Goal: Transaction & Acquisition: Book appointment/travel/reservation

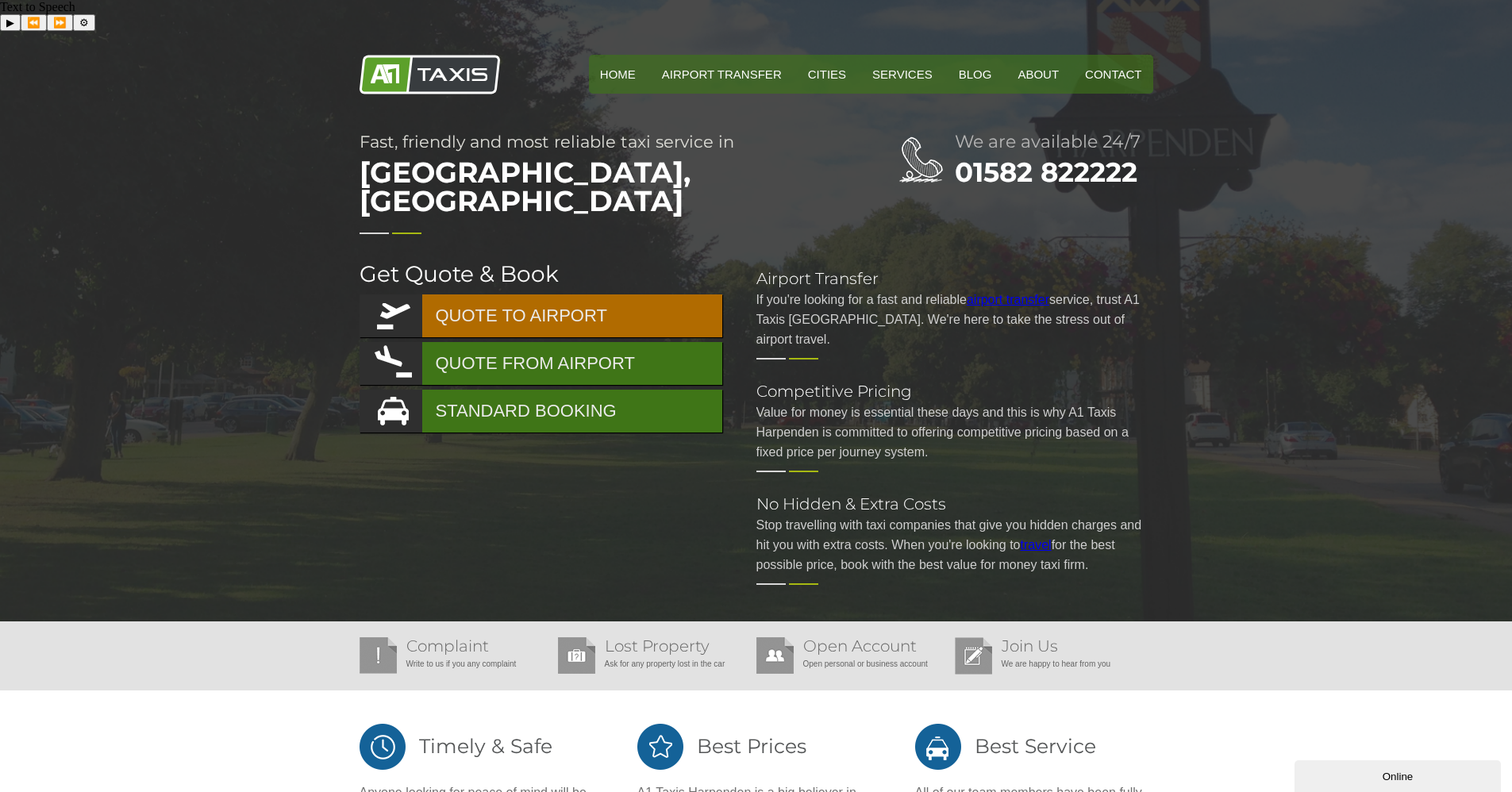
click at [577, 294] on link "QUOTE TO AIRPORT" at bounding box center [540, 315] width 362 height 43
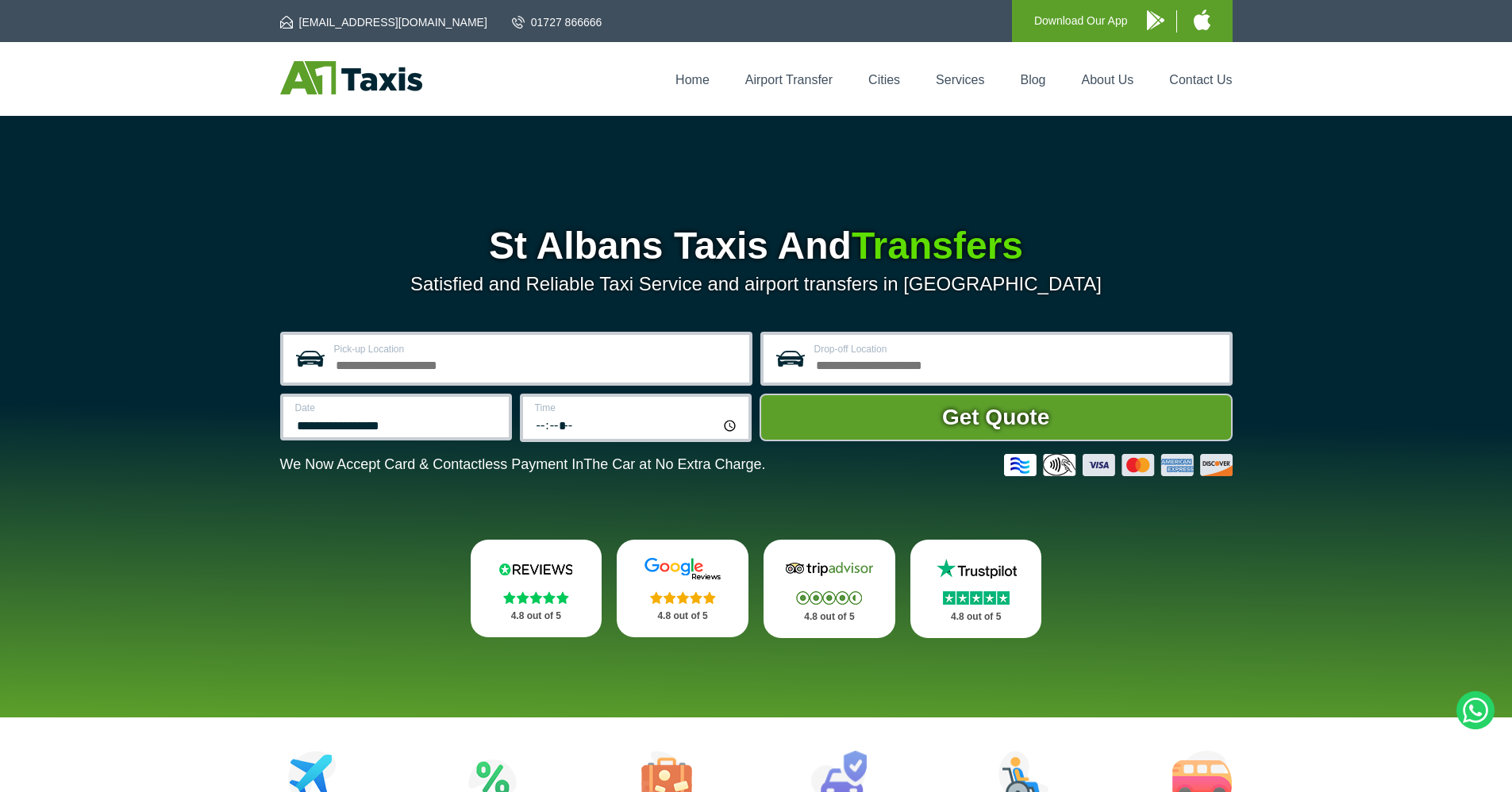
click at [549, 358] on input "Pick-up Location" at bounding box center [536, 363] width 405 height 19
click at [405, 362] on input "Pick-up Location" at bounding box center [536, 363] width 405 height 19
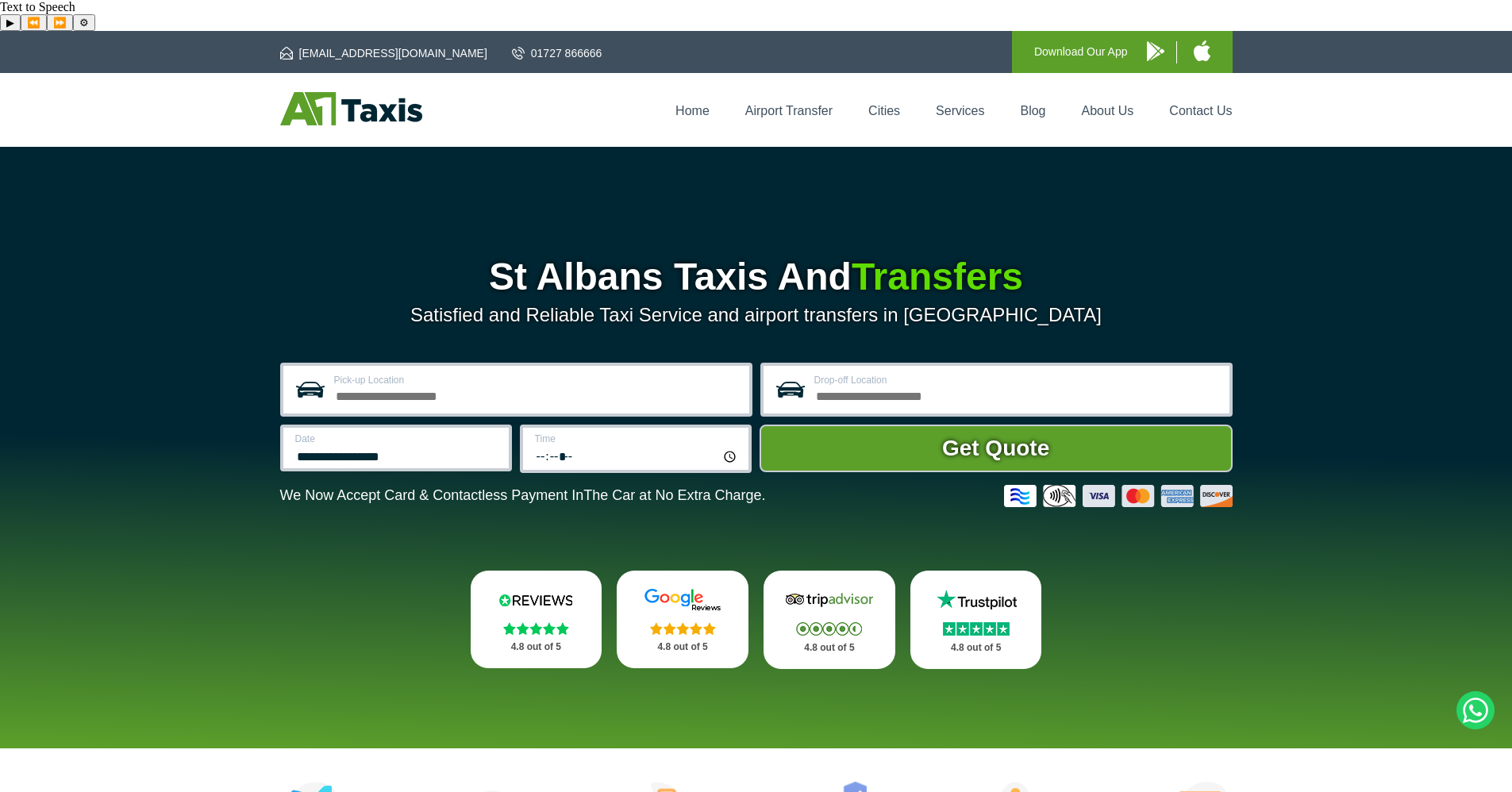
click at [977, 384] on input "Drop-off Location" at bounding box center [1016, 394] width 405 height 19
